Goal: Task Accomplishment & Management: Manage account settings

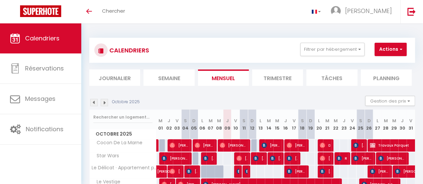
click at [163, 85] on li "Semaine" at bounding box center [168, 78] width 51 height 16
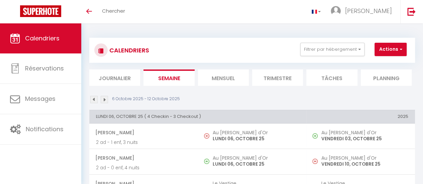
click at [103, 100] on img at bounding box center [104, 99] width 7 height 7
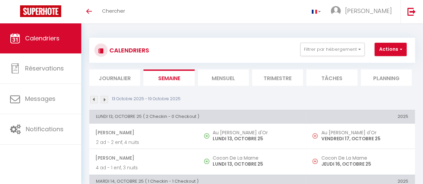
click at [103, 100] on img at bounding box center [104, 99] width 7 height 7
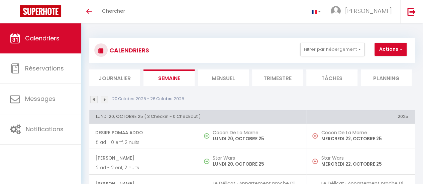
click at [103, 100] on img at bounding box center [104, 99] width 7 height 7
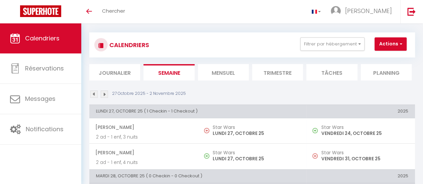
scroll to position [13, 0]
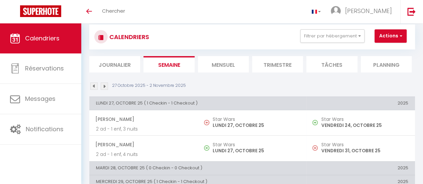
click at [93, 85] on img at bounding box center [93, 86] width 7 height 7
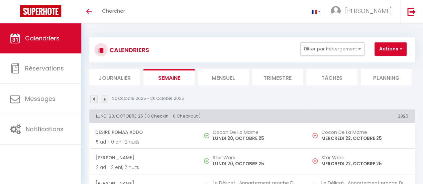
scroll to position [0, 0]
click at [107, 101] on img at bounding box center [104, 99] width 7 height 7
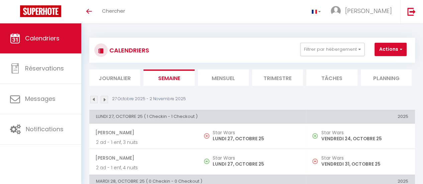
click at [107, 101] on img at bounding box center [104, 99] width 7 height 7
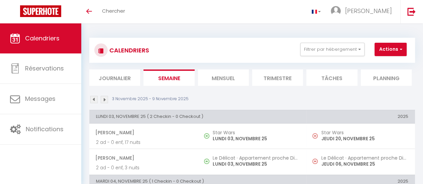
click at [107, 101] on img at bounding box center [104, 99] width 7 height 7
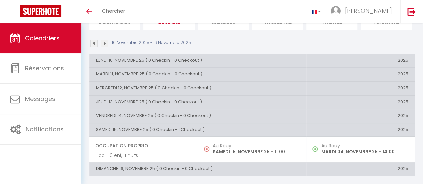
scroll to position [46, 0]
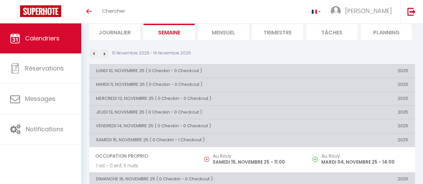
click at [108, 53] on img at bounding box center [104, 53] width 7 height 7
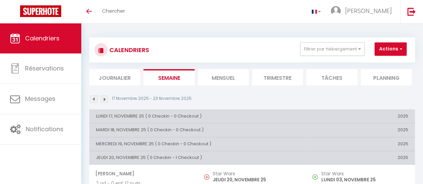
scroll to position [0, 0]
click at [231, 75] on li "Mensuel" at bounding box center [223, 78] width 51 height 16
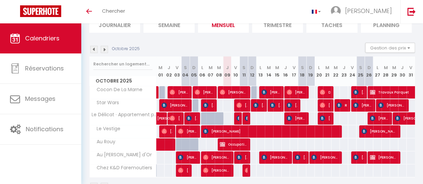
scroll to position [53, 0]
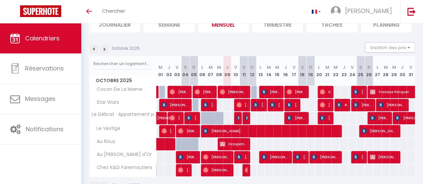
click at [102, 50] on img at bounding box center [104, 48] width 7 height 7
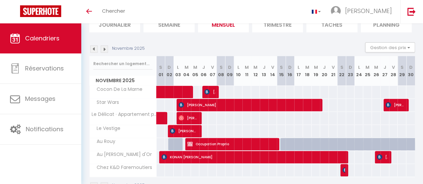
click at [102, 50] on img at bounding box center [104, 48] width 7 height 7
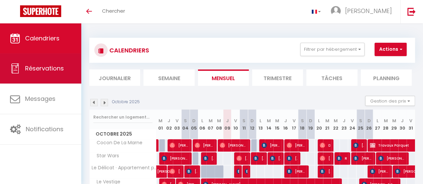
click at [19, 73] on icon at bounding box center [15, 68] width 10 height 10
select select "not_cancelled"
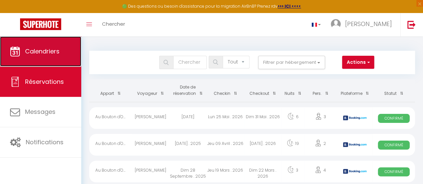
click at [45, 56] on link "Calendriers" at bounding box center [40, 51] width 81 height 30
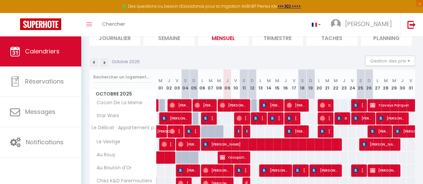
scroll to position [53, 0]
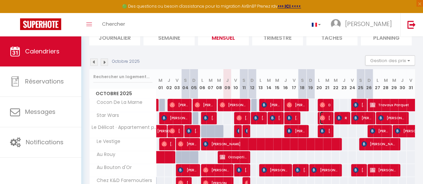
click at [325, 117] on span "[PERSON_NAME]" at bounding box center [324, 118] width 11 height 13
select select "OK"
select select "0"
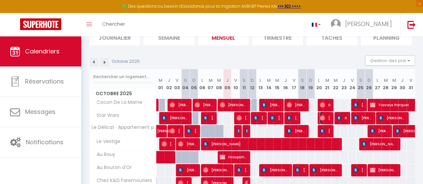
select select "1"
select select
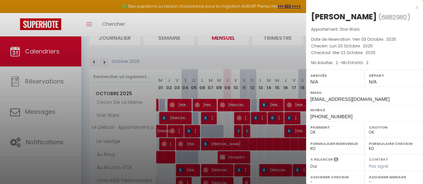
click at [410, 9] on div "x" at bounding box center [362, 7] width 112 height 8
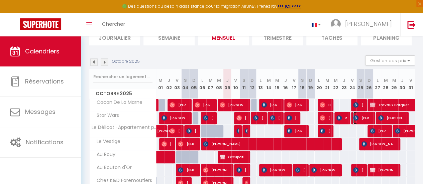
click at [367, 117] on span "[PERSON_NAME]" at bounding box center [362, 118] width 19 height 13
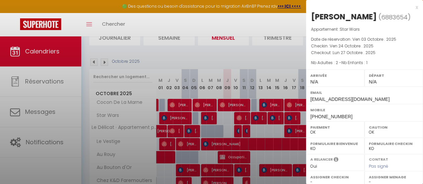
select select "KO"
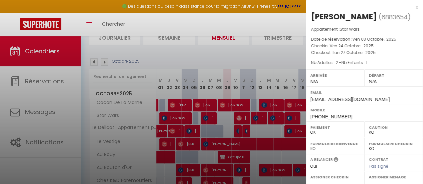
click at [409, 11] on h2 "Li Oswald ( 6883654 )" at bounding box center [364, 16] width 107 height 11
click at [411, 9] on div "x" at bounding box center [362, 7] width 112 height 8
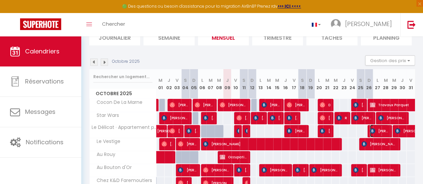
click at [383, 131] on span "[PERSON_NAME]" at bounding box center [379, 131] width 19 height 13
select select "48852"
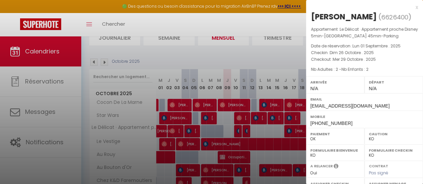
click at [411, 9] on div "x" at bounding box center [362, 7] width 112 height 8
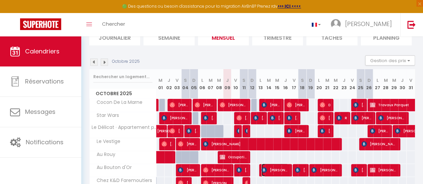
click at [279, 174] on span "[PERSON_NAME]" at bounding box center [274, 170] width 27 height 13
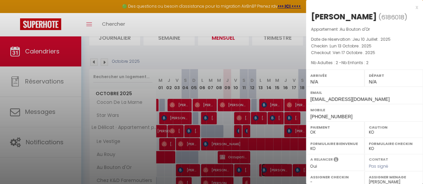
select select
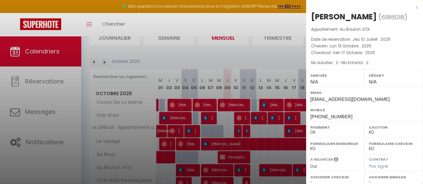
click at [408, 7] on div "x" at bounding box center [362, 7] width 112 height 8
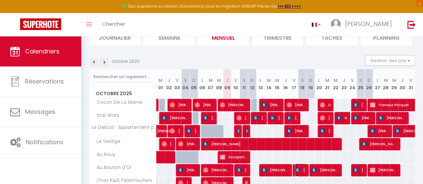
click at [296, 164] on span "[PERSON_NAME]" at bounding box center [300, 170] width 11 height 13
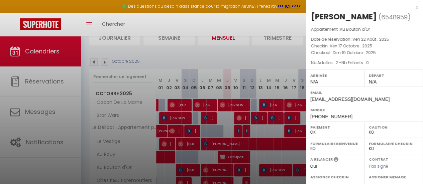
click at [408, 9] on div "x" at bounding box center [362, 7] width 112 height 8
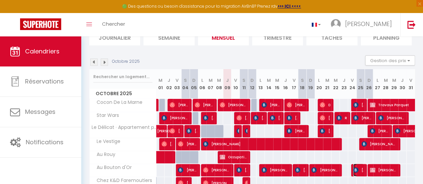
click at [356, 168] on span "[PERSON_NAME]" at bounding box center [358, 170] width 11 height 13
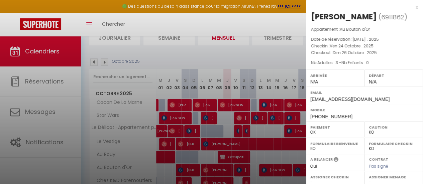
click at [412, 7] on div "x Lefebvre Alexandre ( 6911862 ) Appartement : Au Bouton d'Or Date de réservati…" at bounding box center [364, 62] width 117 height 125
click at [410, 9] on div "x" at bounding box center [362, 7] width 112 height 8
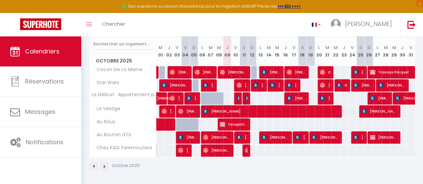
scroll to position [91, 0]
